Goal: Task Accomplishment & Management: Complete application form

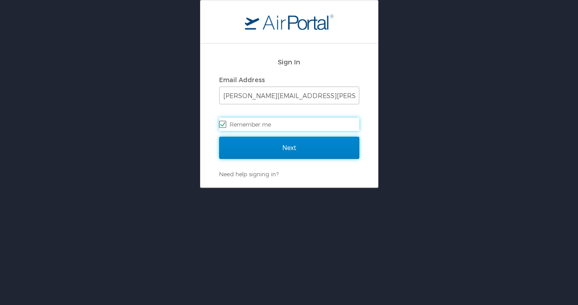
click at [270, 149] on input "Next" at bounding box center [289, 148] width 140 height 22
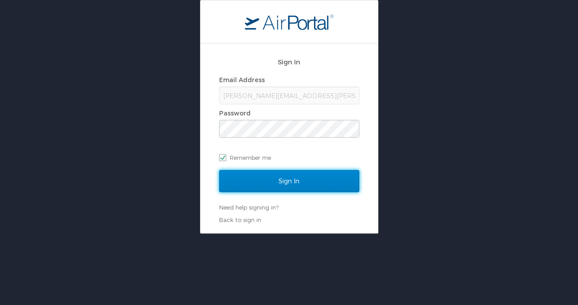
click at [276, 178] on input "Sign In" at bounding box center [289, 181] width 140 height 22
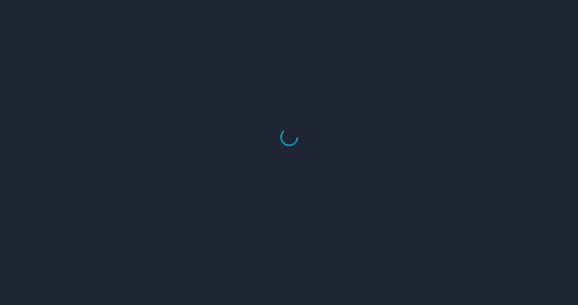
select select "US"
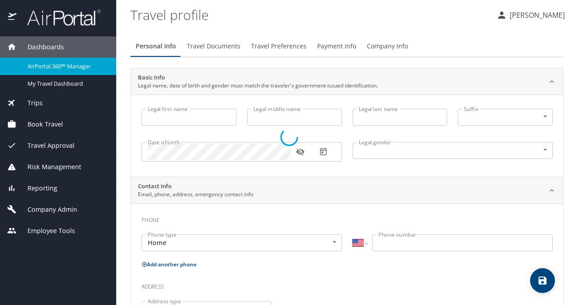
type input "[PERSON_NAME]"
type input "Cook"
type input "Undisclosed"
type input "[PERSON_NAME]"
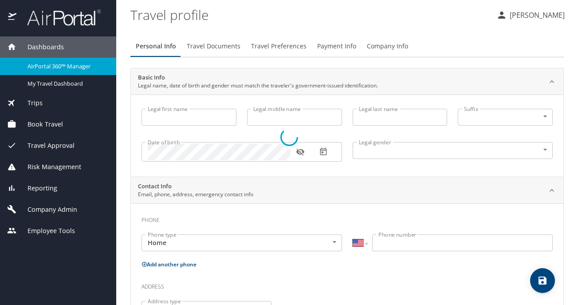
type input "Cook"
type input "[PHONE_NUMBER]"
type input "[PERSON_NAME][EMAIL_ADDRESS][DOMAIN_NAME]"
select select "US"
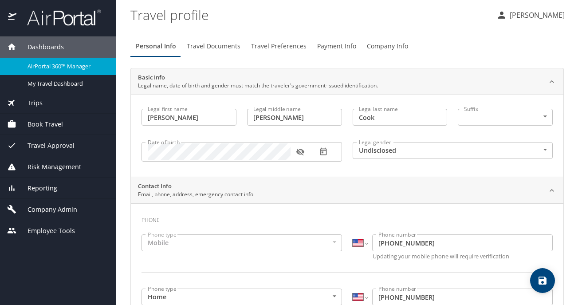
click at [77, 124] on div "Book Travel" at bounding box center [58, 124] width 102 height 10
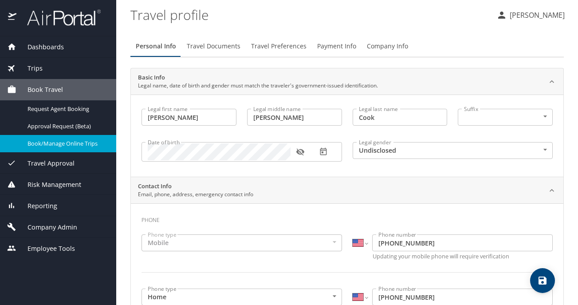
click at [77, 145] on span "Book/Manage Online Trips" at bounding box center [66, 143] width 78 height 8
